Goal: Information Seeking & Learning: Learn about a topic

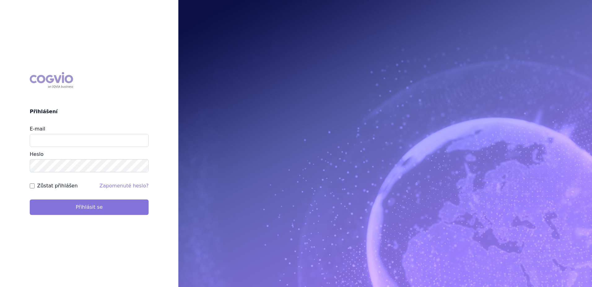
type input "[PERSON_NAME][EMAIL_ADDRESS][PERSON_NAME][DOMAIN_NAME]"
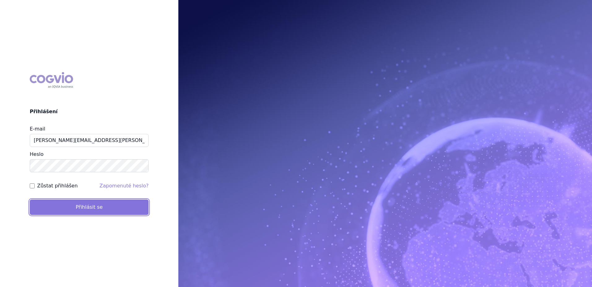
click at [106, 210] on button "Přihlásit se" at bounding box center [89, 207] width 119 height 15
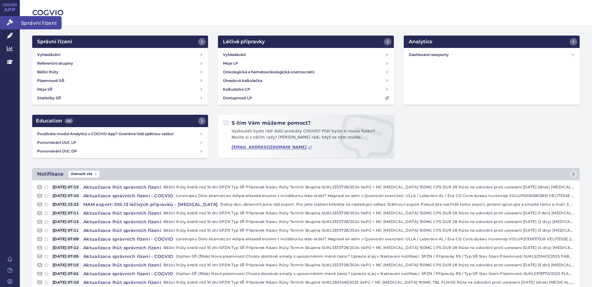
click at [9, 22] on icon at bounding box center [10, 22] width 6 height 6
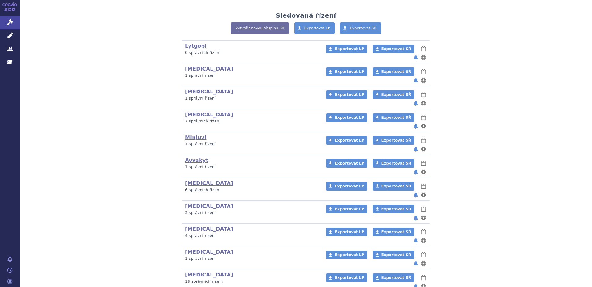
scroll to position [124, 0]
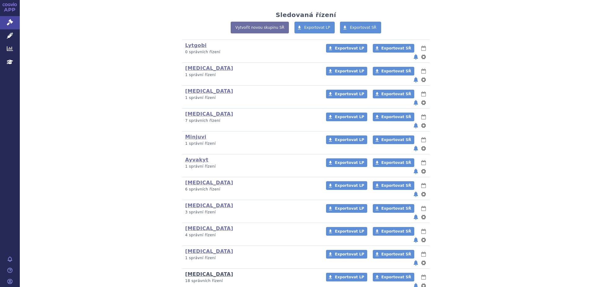
click at [199, 271] on link "Imbruvica" at bounding box center [209, 274] width 48 height 6
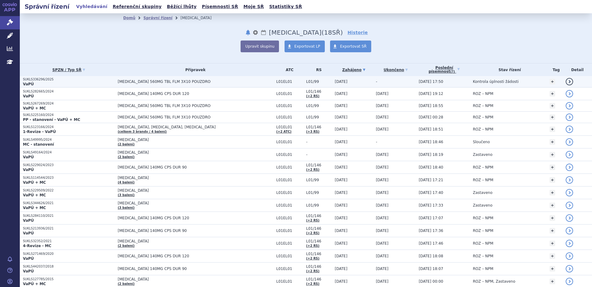
click at [153, 81] on span "IMBRUVICA 560MG TBL FLM 3X10 POUZDRO" at bounding box center [195, 82] width 155 height 4
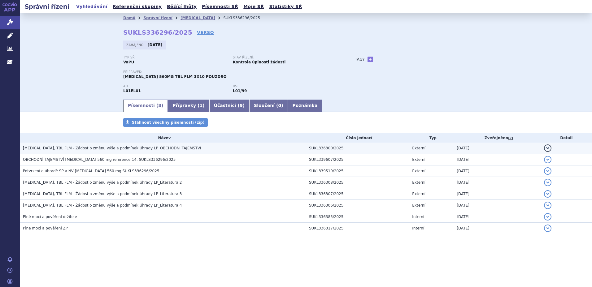
click at [145, 148] on span "IMBRUVICA, TBL FLM - Žádost o změnu výše a podmínek úhrady LP_OBCHODNÍ TAJEMSTVÍ" at bounding box center [112, 148] width 178 height 4
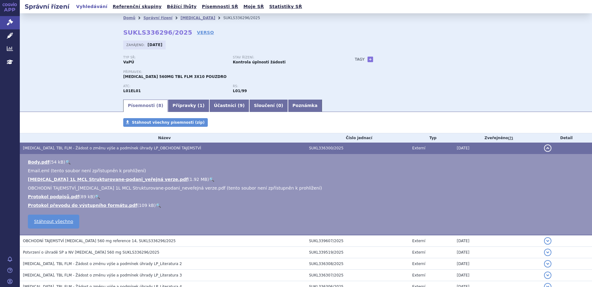
click at [209, 179] on link "🔍" at bounding box center [211, 179] width 5 height 5
click at [10, 21] on icon at bounding box center [10, 22] width 6 height 6
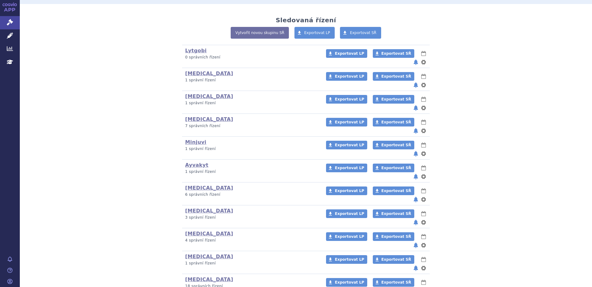
scroll to position [124, 0]
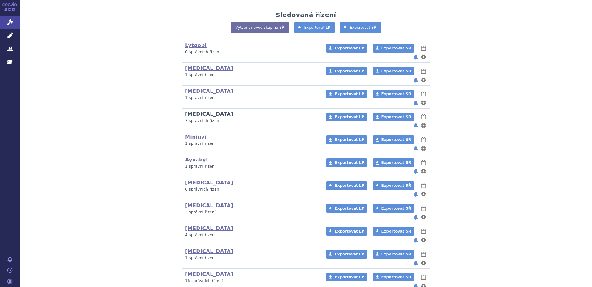
click at [196, 111] on link "[MEDICAL_DATA]" at bounding box center [209, 114] width 48 height 6
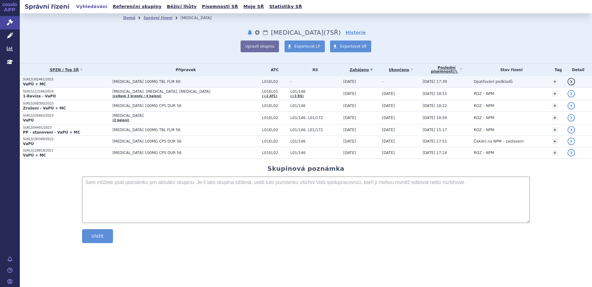
click at [200, 83] on span "[MEDICAL_DATA] 100MG TBL FLM 60" at bounding box center [185, 82] width 146 height 4
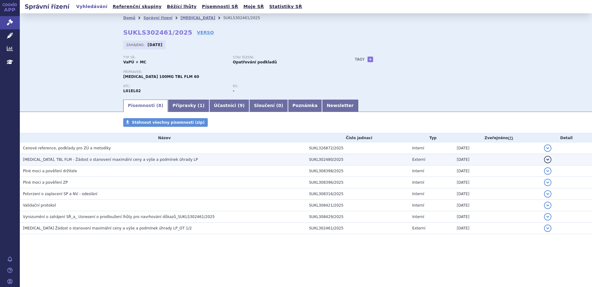
click at [76, 159] on span "[MEDICAL_DATA], TBL FLM - Žádost o stanovení maximální ceny a výše a podmínek ú…" at bounding box center [110, 160] width 175 height 4
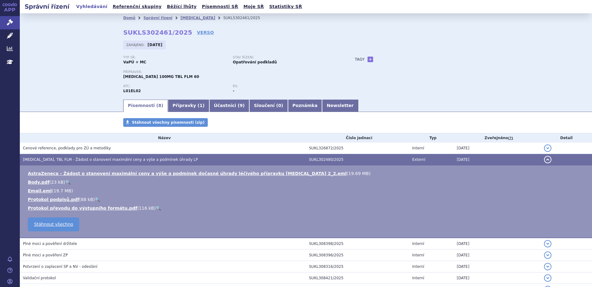
click at [78, 158] on span "[MEDICAL_DATA], TBL FLM - Žádost o stanovení maximální ceny a výše a podmínek ú…" at bounding box center [110, 160] width 175 height 4
